Goal: Task Accomplishment & Management: Manage account settings

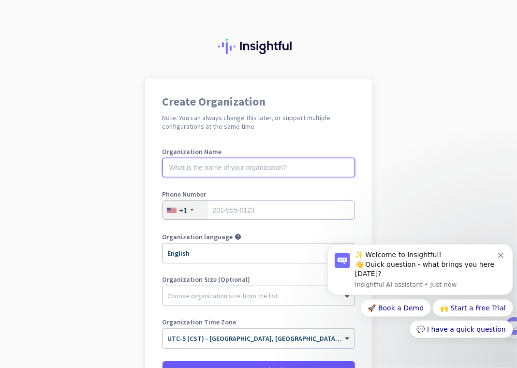
click at [275, 167] on input "text" at bounding box center [259, 167] width 193 height 19
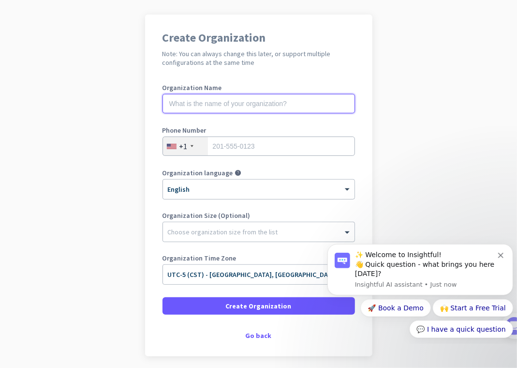
scroll to position [101, 0]
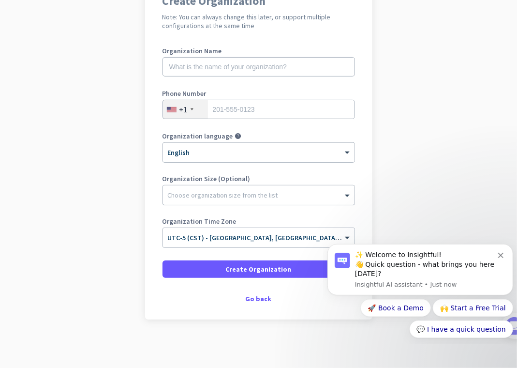
click at [251, 299] on div "Go back" at bounding box center [259, 298] width 193 height 7
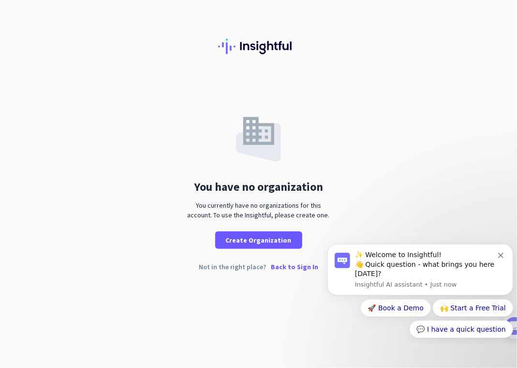
click at [301, 267] on p "Back to Sign In" at bounding box center [294, 266] width 47 height 7
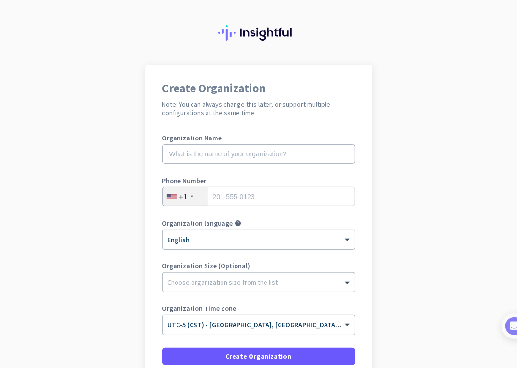
scroll to position [13, 0]
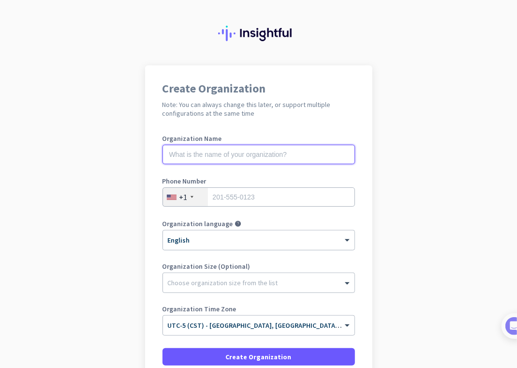
click at [301, 156] on input "text" at bounding box center [259, 154] width 193 height 19
type input "KH"
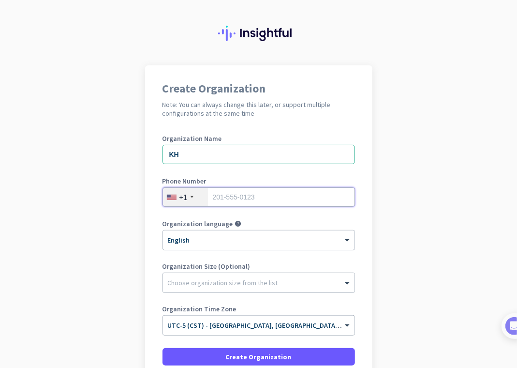
click at [269, 203] on input "tel" at bounding box center [259, 196] width 193 height 19
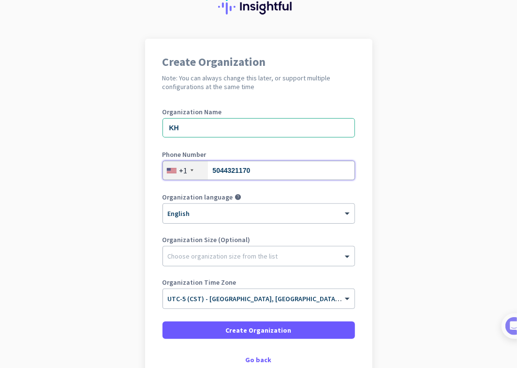
scroll to position [101, 0]
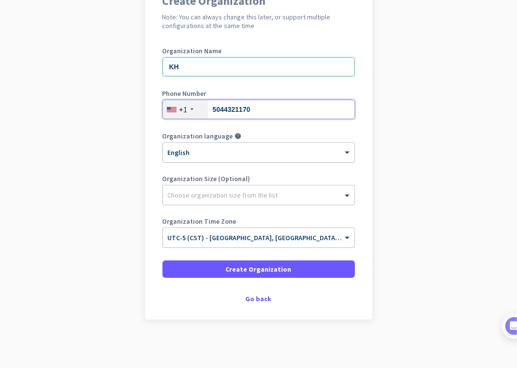
type input "5044321170"
click at [258, 206] on div "Organization Size (Optional) Choose organization size from the list" at bounding box center [259, 194] width 193 height 39
click at [261, 198] on div "Choose organization size from the list" at bounding box center [223, 195] width 110 height 9
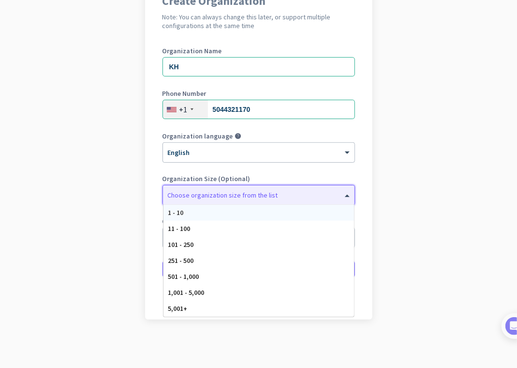
click at [260, 214] on div "1 - 10" at bounding box center [259, 213] width 191 height 16
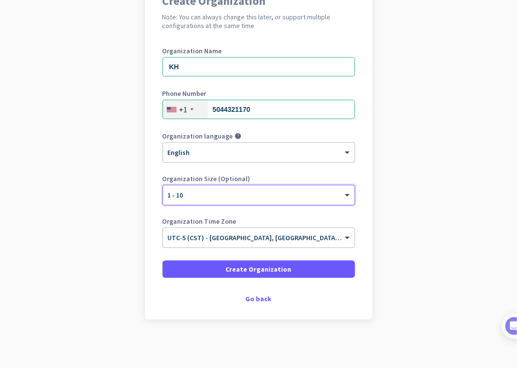
click at [267, 240] on span "UTC-5 (CST) - [GEOGRAPHIC_DATA], [GEOGRAPHIC_DATA], [GEOGRAPHIC_DATA], [GEOGRAP…" at bounding box center [319, 237] width 302 height 9
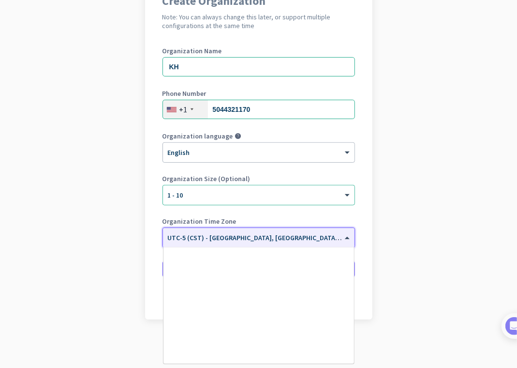
scroll to position [479, 0]
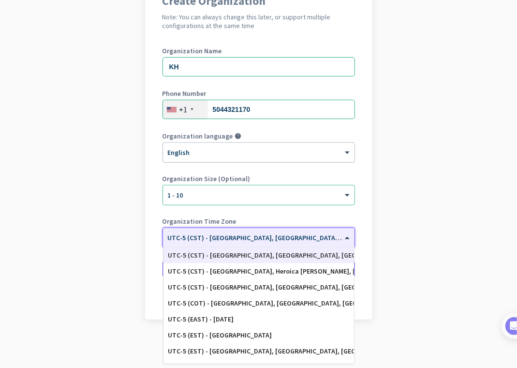
click at [267, 239] on span "UTC-5 (CST) - [GEOGRAPHIC_DATA], [GEOGRAPHIC_DATA], [GEOGRAPHIC_DATA], [GEOGRAP…" at bounding box center [319, 237] width 302 height 9
click at [383, 229] on app-onboarding-organization "Create Organization Note: You can always change this later, or support multiple…" at bounding box center [258, 173] width 517 height 390
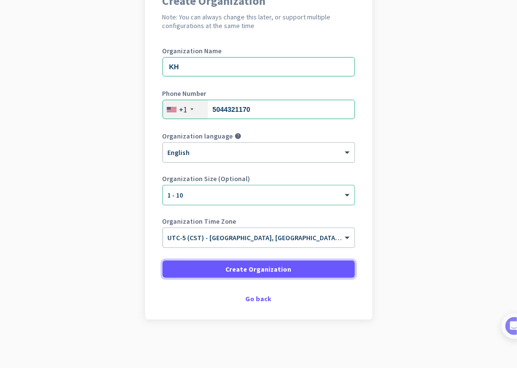
click at [273, 268] on span "Create Organization" at bounding box center [259, 269] width 66 height 10
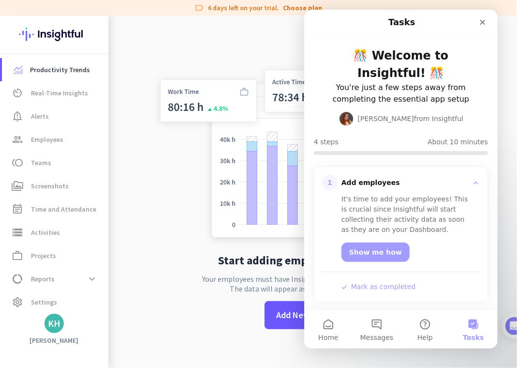
click at [484, 22] on icon "Close" at bounding box center [483, 22] width 8 height 8
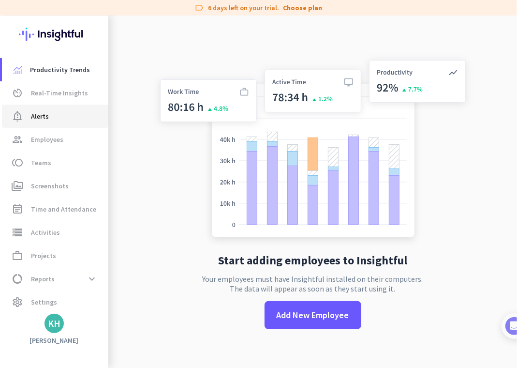
click at [53, 117] on span "notification_important Alerts" at bounding box center [55, 116] width 91 height 12
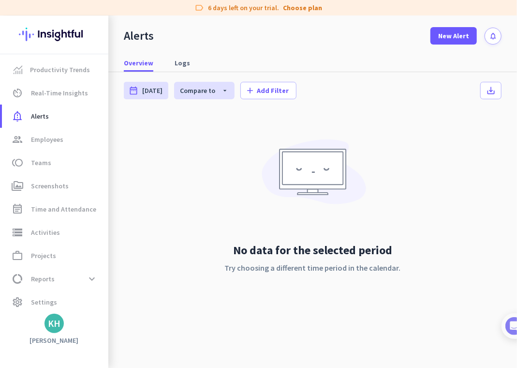
click at [503, 72] on div "Alerts date_range [DATE] [DATE] - [DATE] Compare to arrow_drop_down [DATE] - [D…" at bounding box center [312, 201] width 409 height 258
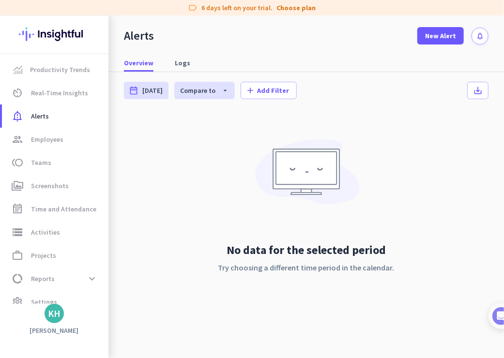
click at [58, 311] on div "KH" at bounding box center [54, 314] width 13 height 10
click at [56, 310] on div at bounding box center [252, 179] width 504 height 358
click at [46, 318] on div "KH" at bounding box center [54, 313] width 19 height 19
click at [116, 242] on span "Personal Settings" at bounding box center [105, 243] width 59 height 9
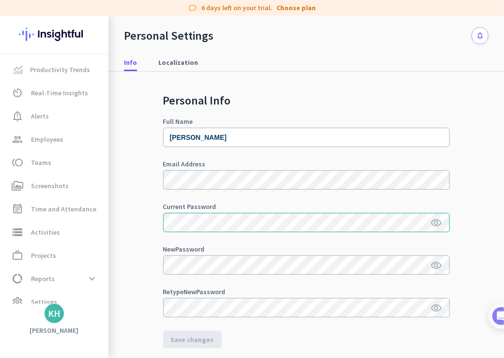
click at [170, 63] on span "Localization" at bounding box center [178, 63] width 40 height 10
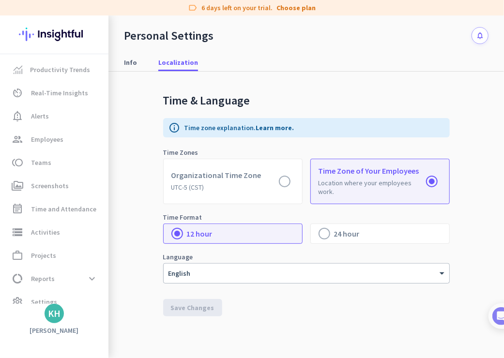
click at [133, 63] on span "Info" at bounding box center [130, 63] width 13 height 10
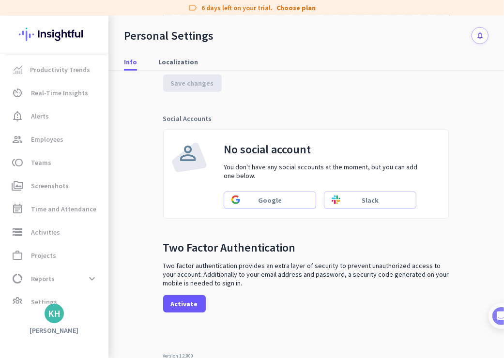
scroll to position [14, 0]
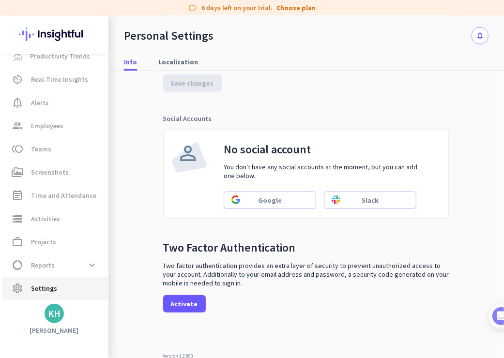
click at [44, 287] on span "Settings" at bounding box center [44, 289] width 26 height 12
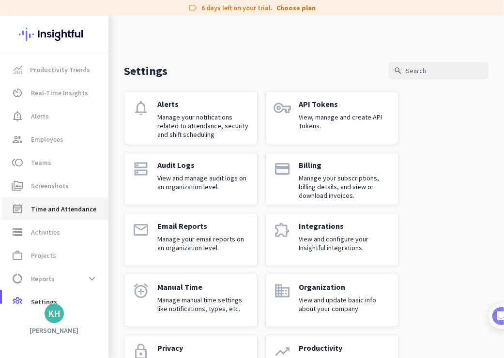
click at [84, 206] on span "Time and Attendance" at bounding box center [63, 209] width 65 height 12
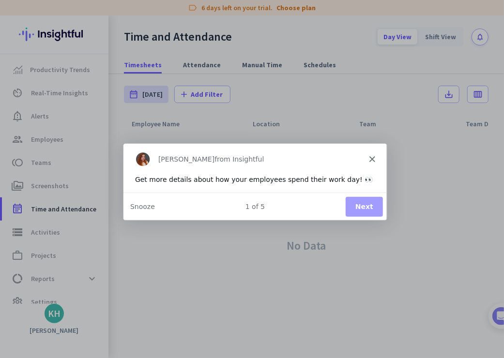
click at [373, 158] on icon "Close" at bounding box center [371, 158] width 6 height 6
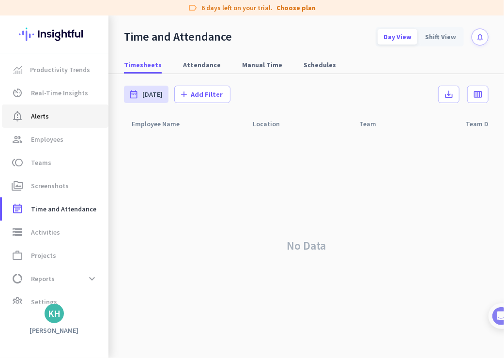
click at [55, 118] on span "notification_important Alerts" at bounding box center [55, 116] width 91 height 12
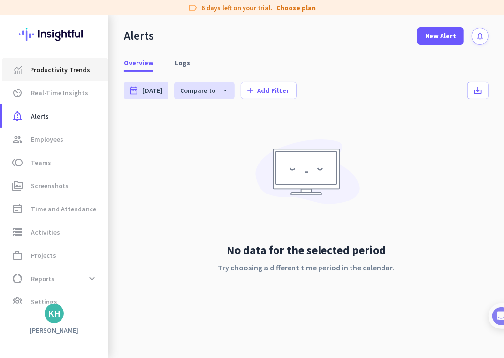
click at [70, 70] on span "Productivity Trends" at bounding box center [60, 70] width 60 height 12
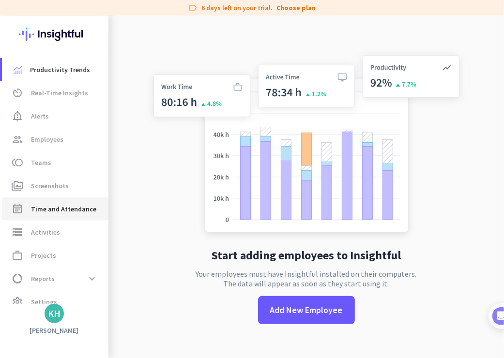
click at [64, 212] on span "Time and Attendance" at bounding box center [63, 209] width 65 height 12
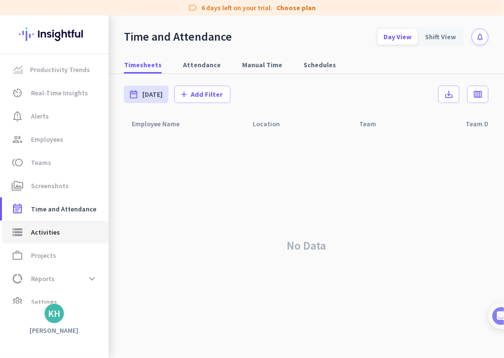
click at [58, 239] on link "storage Activities" at bounding box center [55, 232] width 106 height 23
type input "[DATE]"
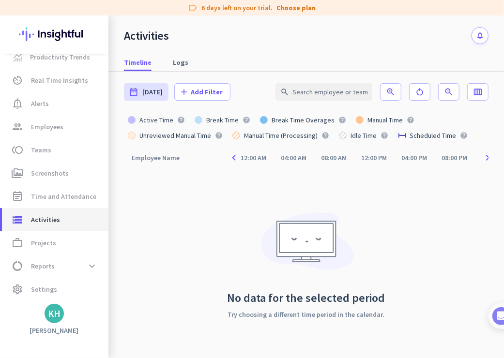
scroll to position [14, 0]
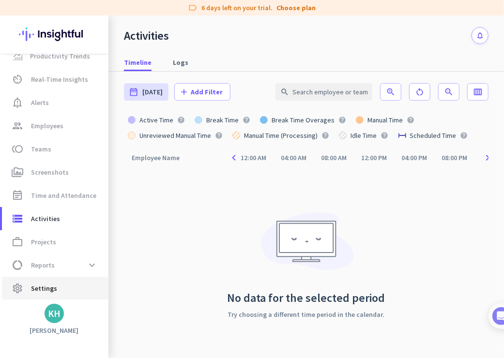
click at [59, 286] on span "settings Settings" at bounding box center [55, 289] width 91 height 12
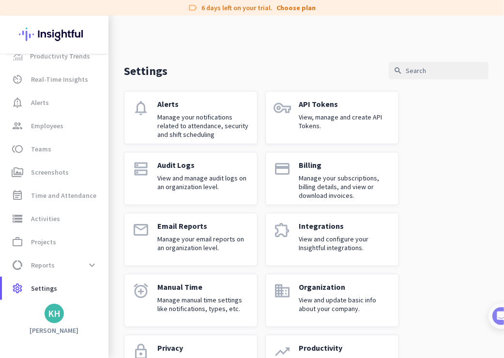
click at [38, 17] on img at bounding box center [54, 34] width 71 height 38
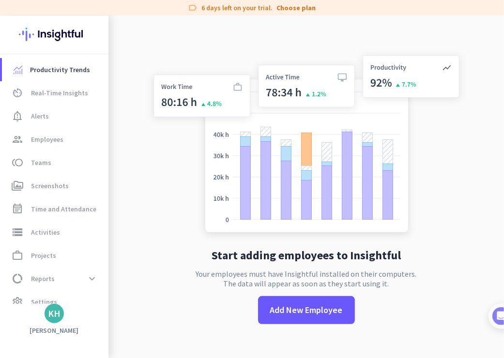
click at [67, 33] on img at bounding box center [54, 34] width 71 height 38
click at [50, 258] on span "Projects" at bounding box center [43, 256] width 25 height 12
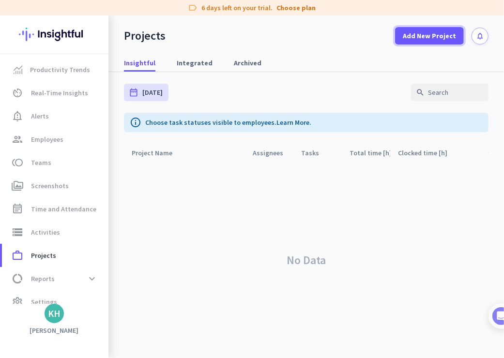
click at [434, 33] on span "Add New Project" at bounding box center [429, 36] width 53 height 10
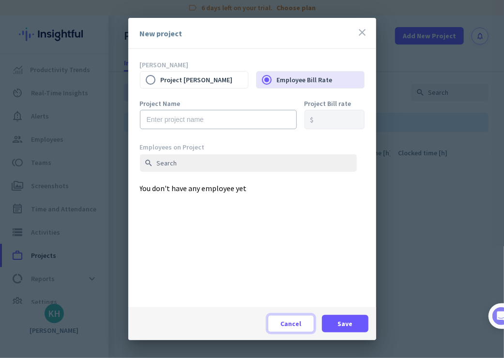
click at [301, 324] on span at bounding box center [291, 323] width 46 height 23
